Goal: Task Accomplishment & Management: Manage account settings

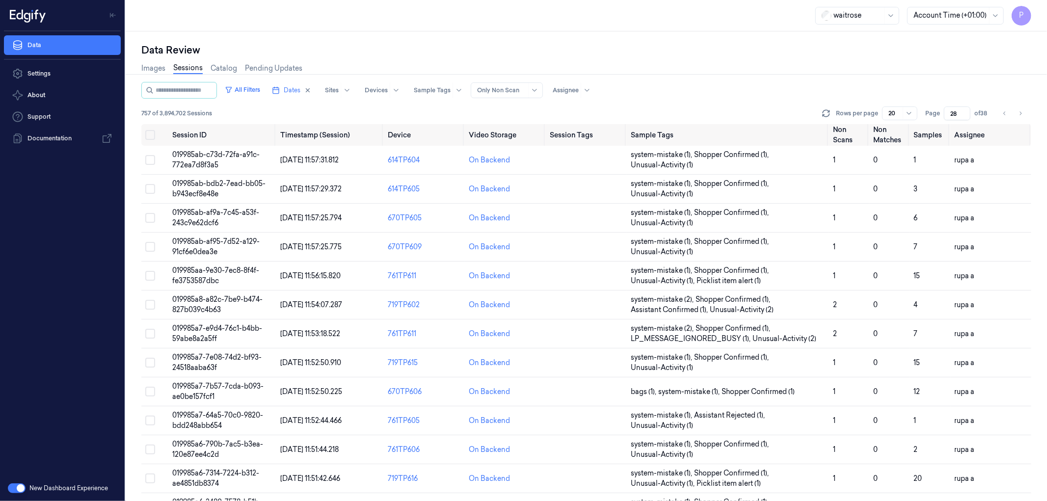
drag, startPoint x: 959, startPoint y: 111, endPoint x: 951, endPoint y: 111, distance: 7.4
click at [951, 111] on input "28" at bounding box center [957, 114] width 27 height 14
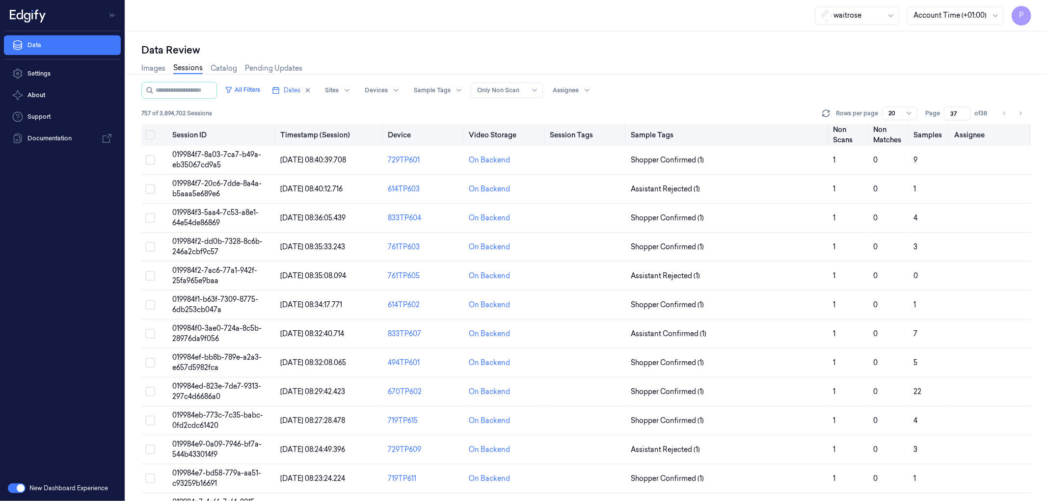
type input "37"
click at [151, 130] on button "Select all" at bounding box center [150, 135] width 10 height 10
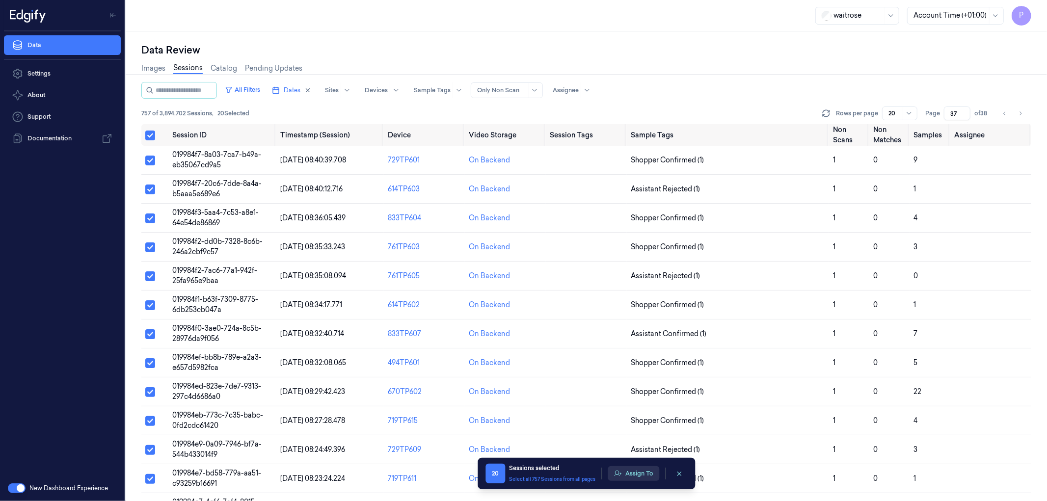
click at [626, 473] on button "Assign To" at bounding box center [634, 473] width 52 height 15
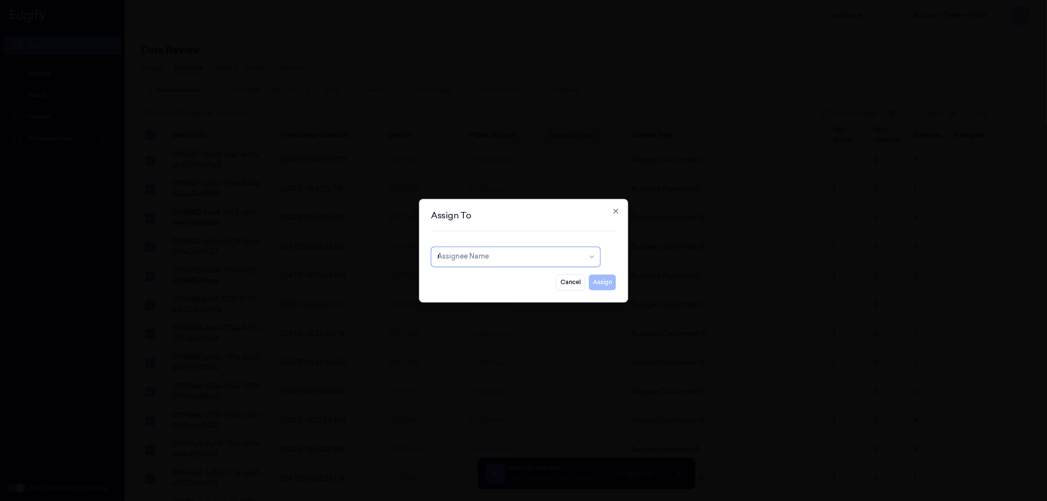
type input "ro"
click at [529, 277] on div "[PERSON_NAME]" at bounding box center [515, 279] width 156 height 10
click at [601, 286] on button "Assign" at bounding box center [602, 282] width 27 height 16
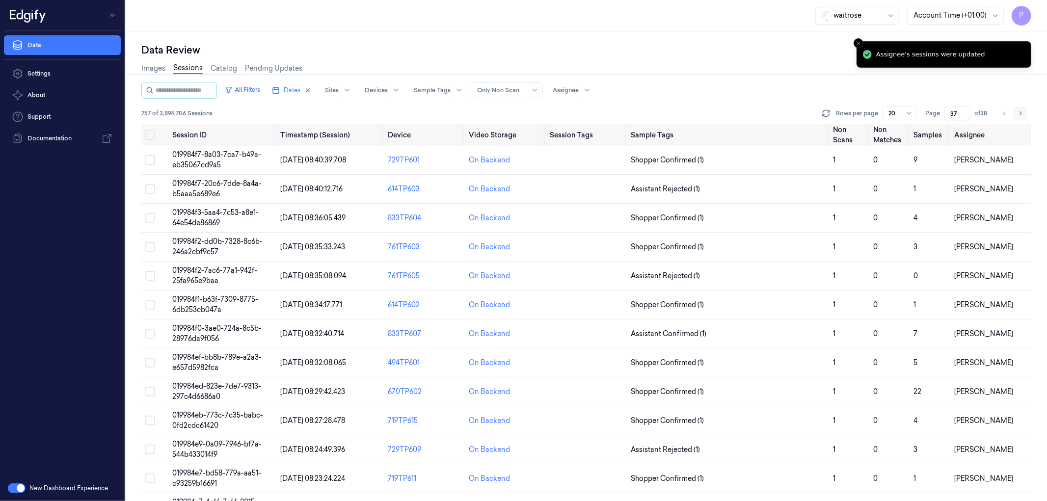
click at [1020, 115] on icon "Go to next page" at bounding box center [1021, 113] width 6 height 8
type input "38"
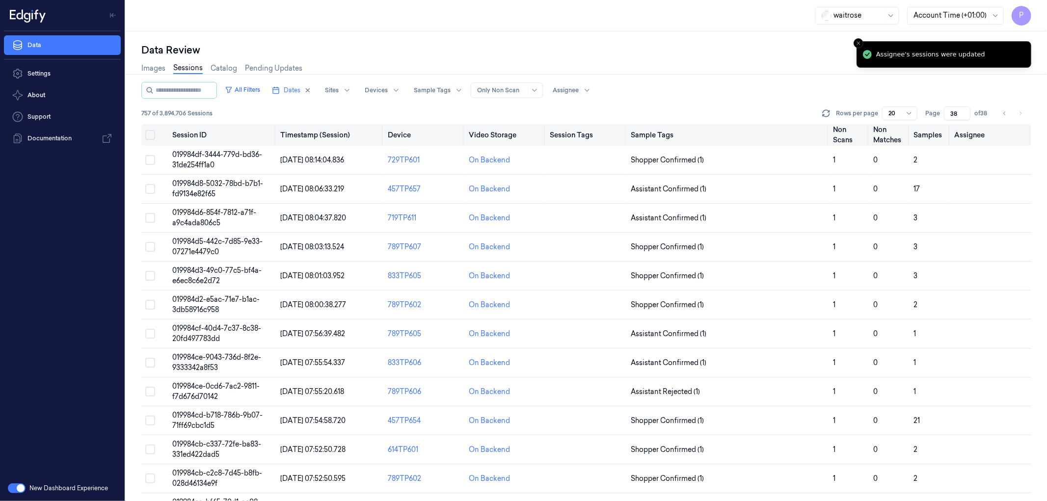
click at [148, 135] on button "Select all" at bounding box center [150, 135] width 10 height 10
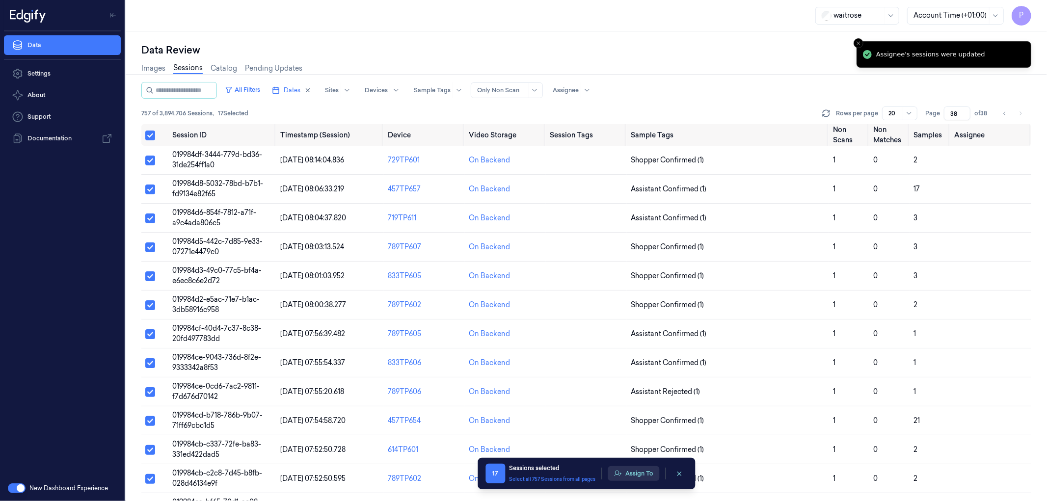
click at [640, 472] on button "Assign To" at bounding box center [634, 473] width 52 height 15
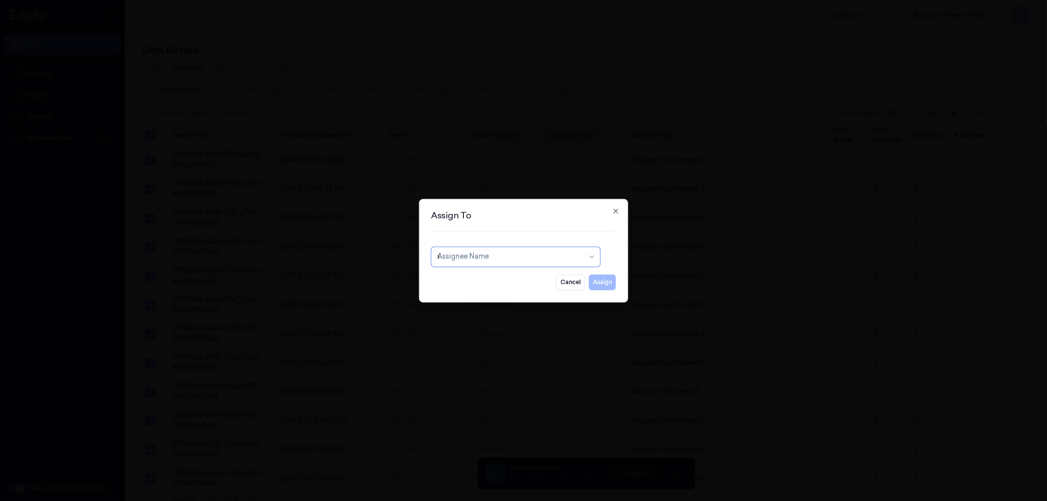
type input "an"
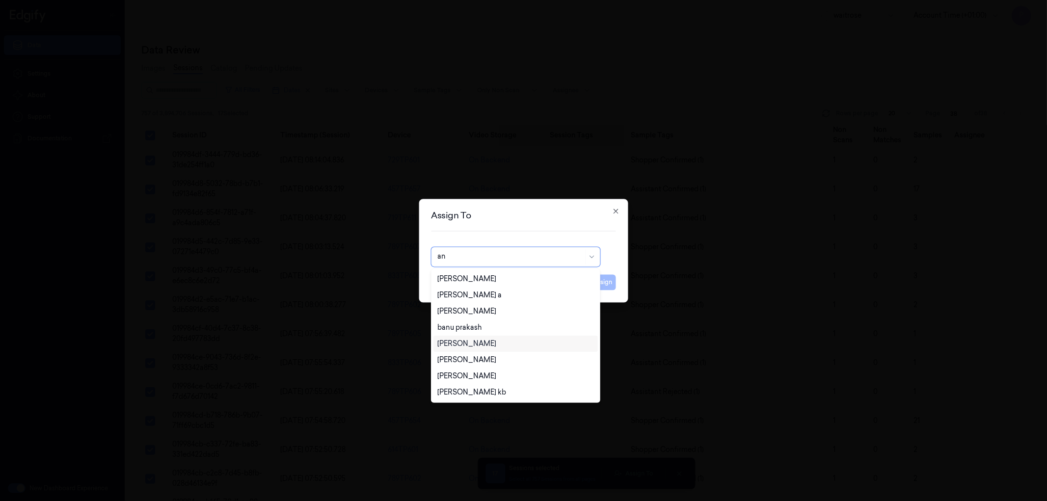
click at [454, 340] on div "[PERSON_NAME]" at bounding box center [466, 344] width 59 height 10
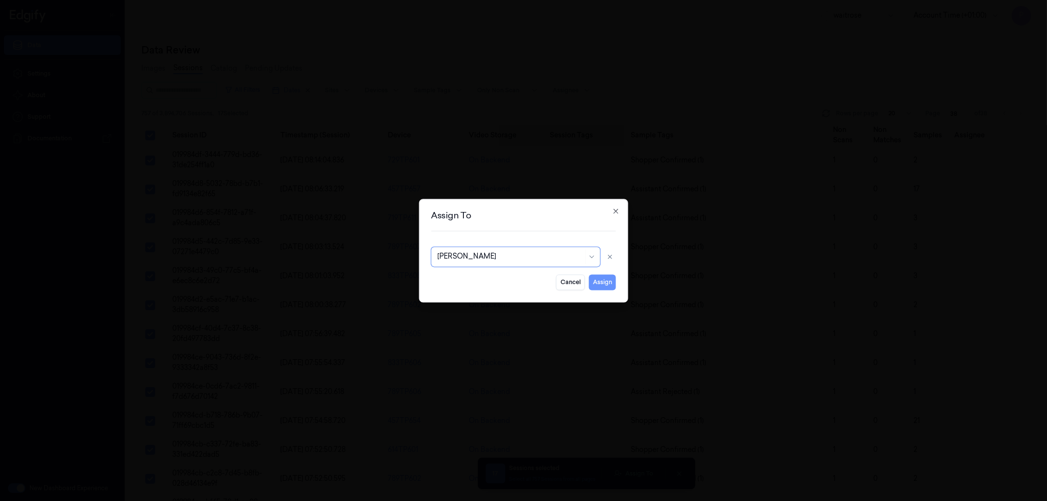
click at [597, 286] on button "Assign" at bounding box center [602, 282] width 27 height 16
